Goal: Task Accomplishment & Management: Manage account settings

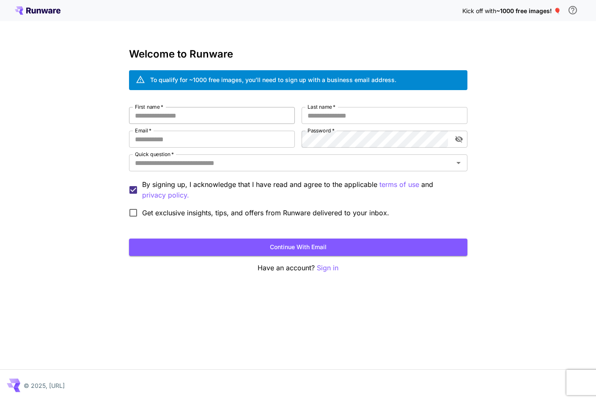
click at [171, 117] on input "First name   *" at bounding box center [212, 115] width 166 height 17
click at [295, 116] on div at bounding box center [295, 116] width 0 height 0
click at [211, 115] on input "First name   *" at bounding box center [212, 115] width 166 height 17
type input "****"
click at [327, 117] on input "Last name   *" at bounding box center [385, 115] width 166 height 17
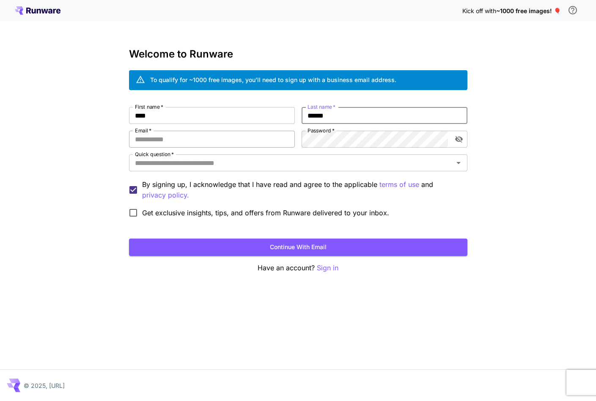
type input "******"
click at [237, 138] on input "Email   *" at bounding box center [212, 139] width 166 height 17
click at [174, 138] on input "Email   *" at bounding box center [212, 139] width 166 height 17
type input "**********"
click at [257, 162] on input "Quick question   *" at bounding box center [292, 163] width 320 height 12
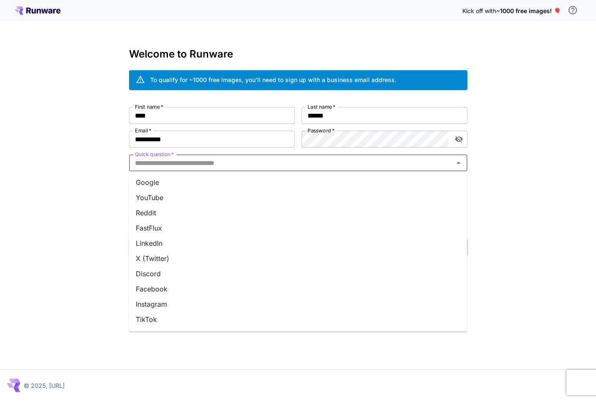
scroll to position [75, 0]
click at [176, 278] on li "Word of mouth" at bounding box center [298, 274] width 339 height 15
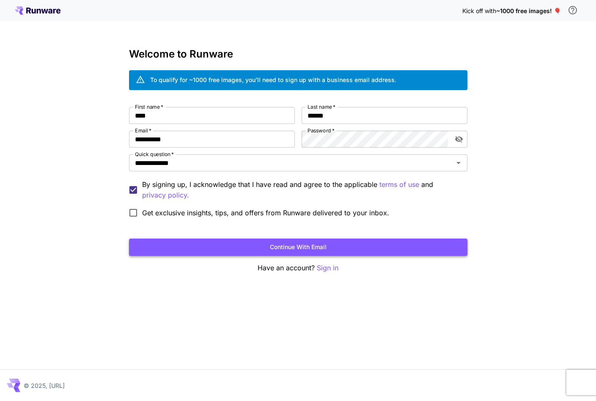
click at [287, 244] on button "Continue with email" at bounding box center [298, 247] width 339 height 17
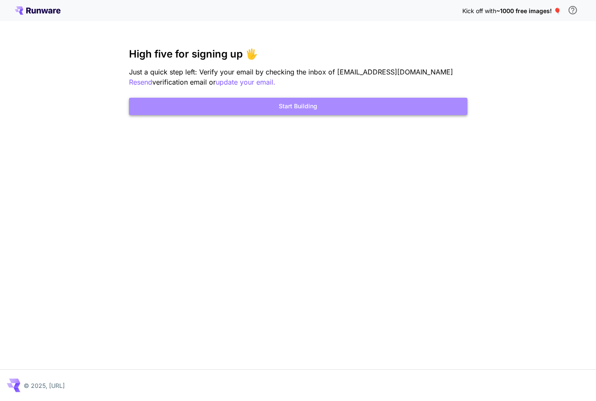
click at [298, 110] on button "Start Building" at bounding box center [298, 106] width 339 height 17
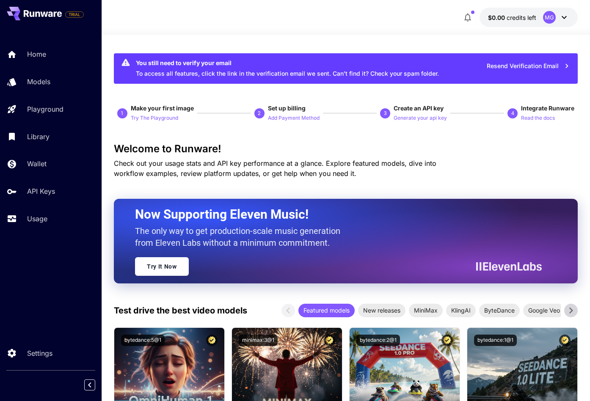
drag, startPoint x: 310, startPoint y: 22, endPoint x: 309, endPoint y: 16, distance: 6.1
click at [310, 22] on div "$0.00 credits left MG" at bounding box center [346, 17] width 464 height 19
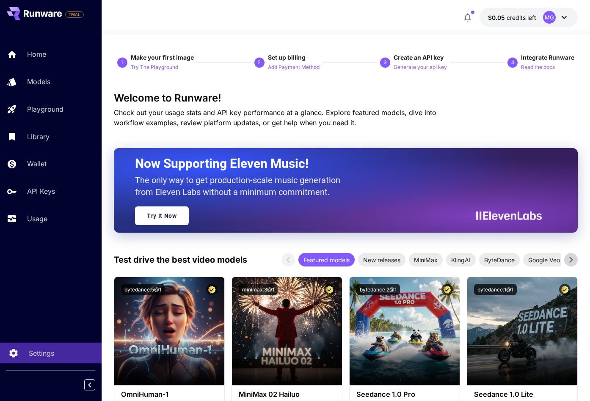
click at [41, 351] on p "Settings" at bounding box center [41, 353] width 25 height 10
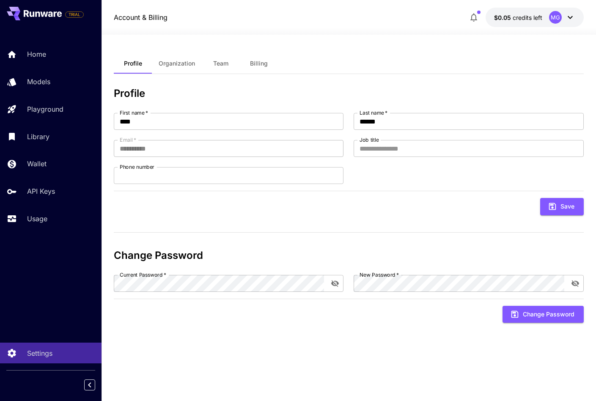
click at [256, 61] on span "Billing" at bounding box center [259, 64] width 18 height 8
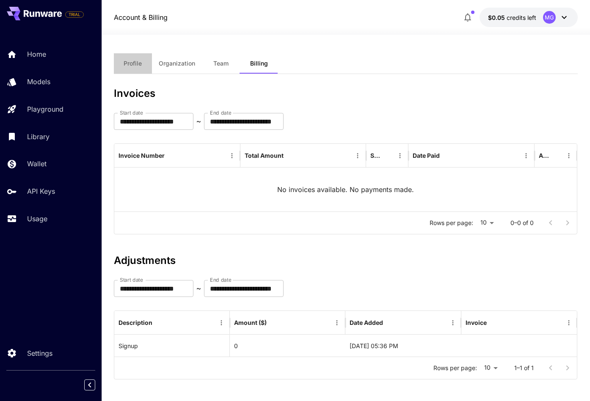
click at [134, 63] on span "Profile" at bounding box center [133, 64] width 18 height 8
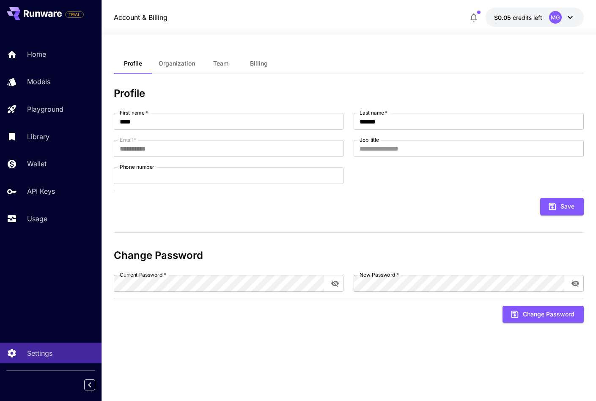
click at [160, 61] on span "Organization" at bounding box center [177, 64] width 36 height 8
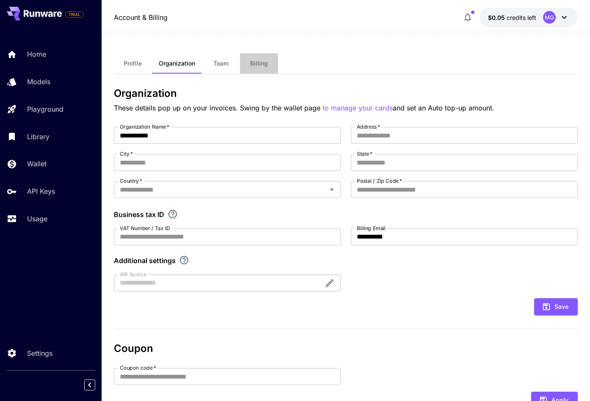
click at [259, 61] on span "Billing" at bounding box center [259, 64] width 18 height 8
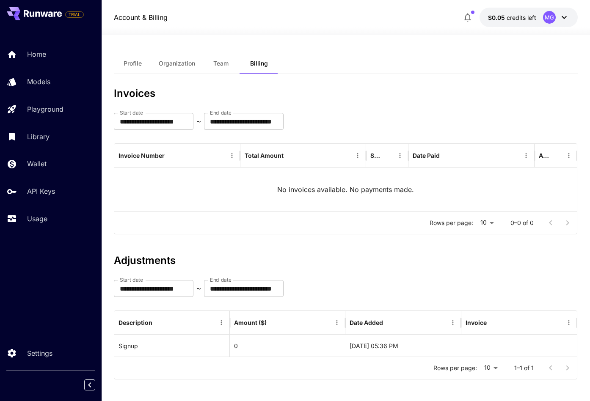
click at [562, 17] on icon at bounding box center [564, 17] width 10 height 10
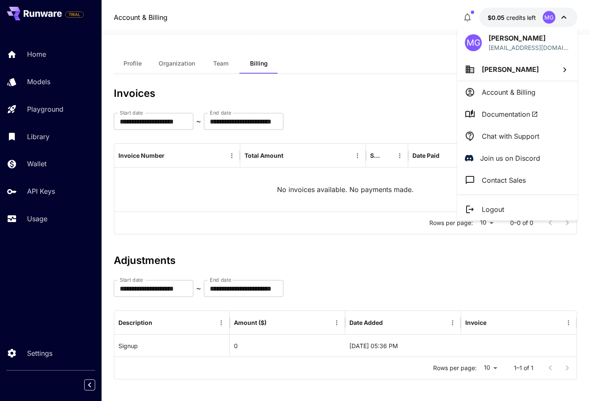
click at [516, 91] on p "Account & Billing" at bounding box center [509, 92] width 54 height 10
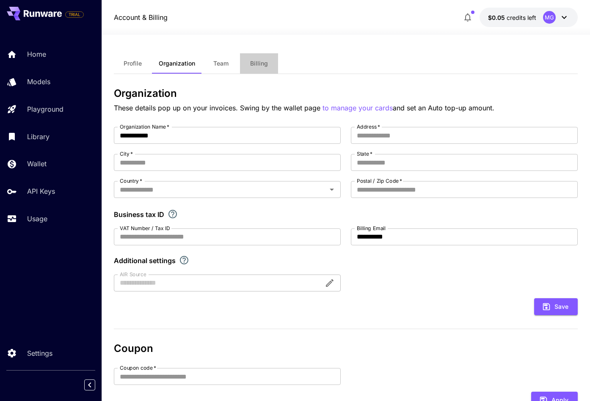
click at [257, 64] on span "Billing" at bounding box center [259, 64] width 18 height 8
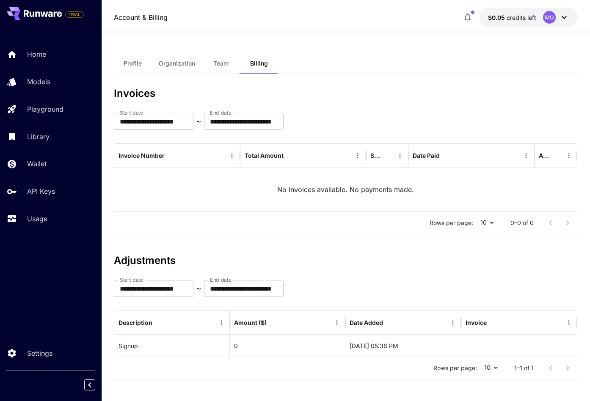
click at [219, 64] on span "Team" at bounding box center [220, 64] width 15 height 8
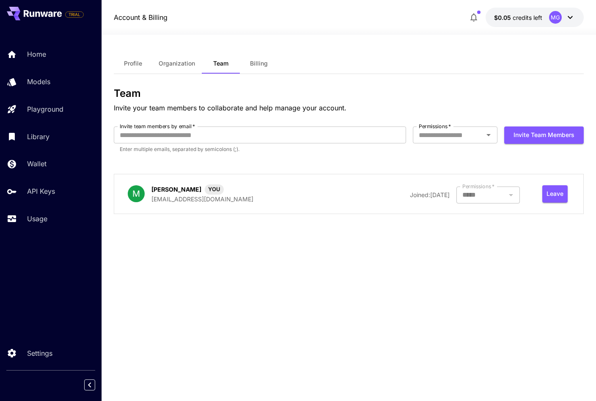
type input "**********"
click at [137, 67] on span "Profile" at bounding box center [133, 64] width 18 height 8
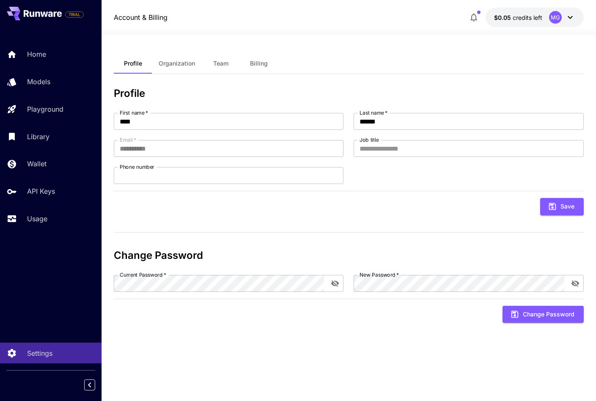
click at [370, 231] on div "**********" at bounding box center [349, 209] width 470 height 242
click at [24, 193] on link "API Keys" at bounding box center [51, 191] width 102 height 21
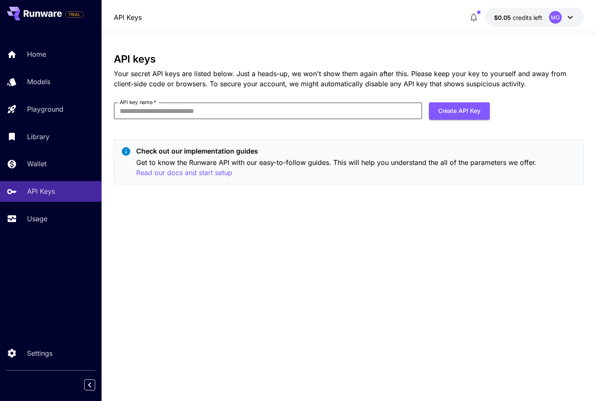
click at [154, 112] on input "API key name   *" at bounding box center [268, 110] width 308 height 17
type input "*****"
click at [450, 113] on button "Create API Key" at bounding box center [459, 110] width 61 height 17
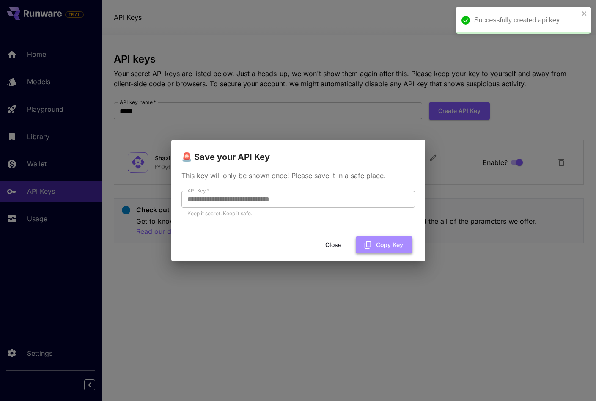
click at [378, 242] on button "Copy Key" at bounding box center [384, 245] width 57 height 17
